Goal: Task Accomplishment & Management: Complete application form

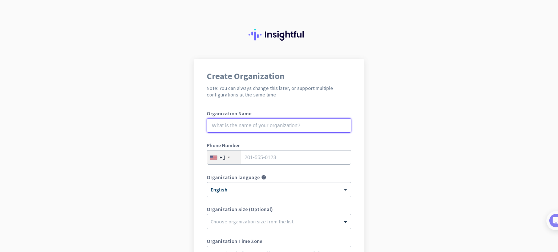
click at [264, 126] on input "text" at bounding box center [279, 125] width 144 height 15
click at [264, 125] on input "text" at bounding box center [279, 125] width 144 height 15
type input "Soleo Health Holdings, Inc."
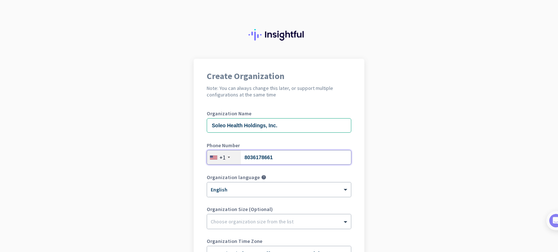
type input "8036178661"
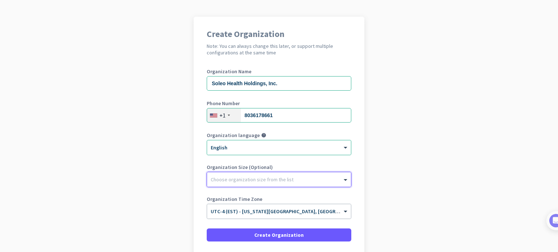
scroll to position [73, 0]
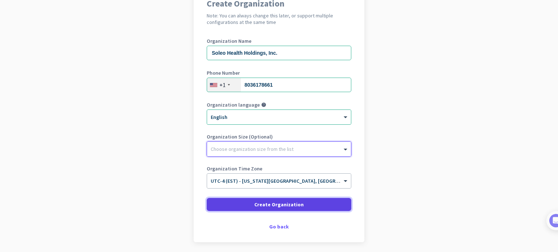
click at [278, 204] on span "Create Organization" at bounding box center [278, 204] width 49 height 7
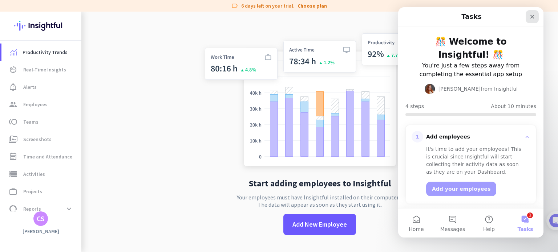
click at [534, 18] on icon "Close" at bounding box center [532, 17] width 6 height 6
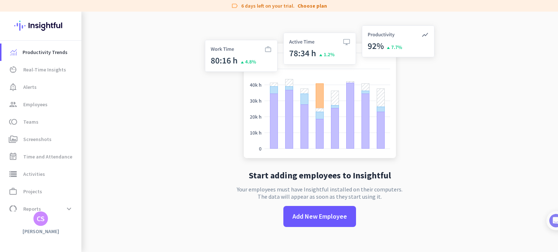
scroll to position [12, 0]
